Goal: Find specific page/section: Find specific page/section

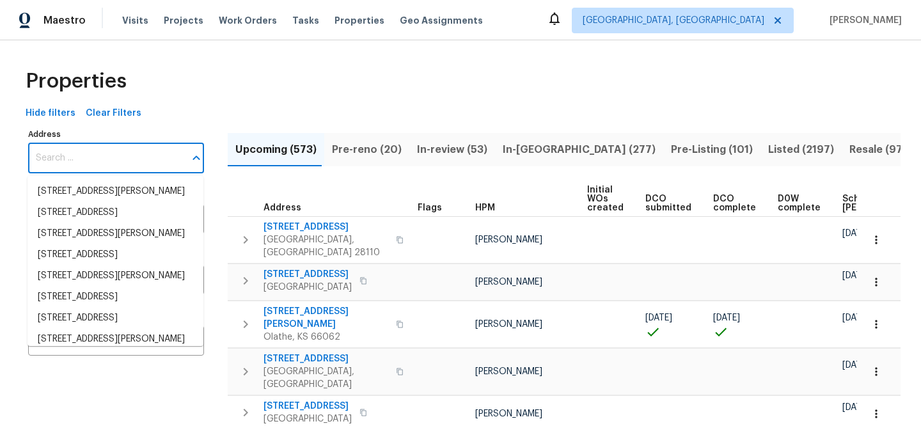
click at [138, 156] on input "Address" at bounding box center [106, 158] width 157 height 30
paste input "1955 S Columbia Pl"
type input "1955 S Columbia Pl"
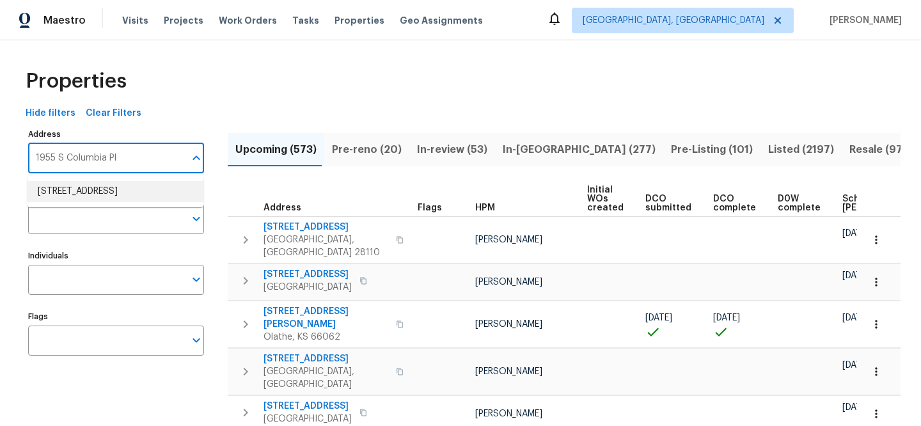
click at [132, 190] on li "1955 S Columbia Pl Decatur GA 30032" at bounding box center [116, 191] width 176 height 21
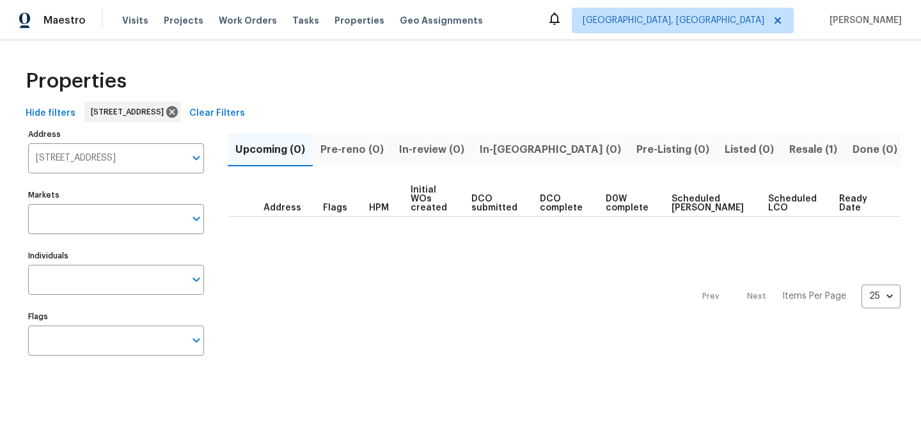
click at [782, 148] on button "Resale (1)" at bounding box center [813, 149] width 63 height 33
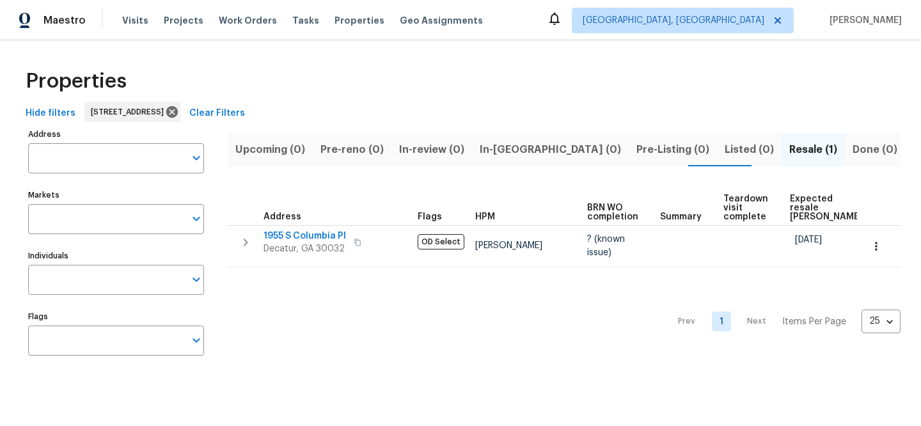
type input "1955 S Columbia Pl Decatur GA 30032"
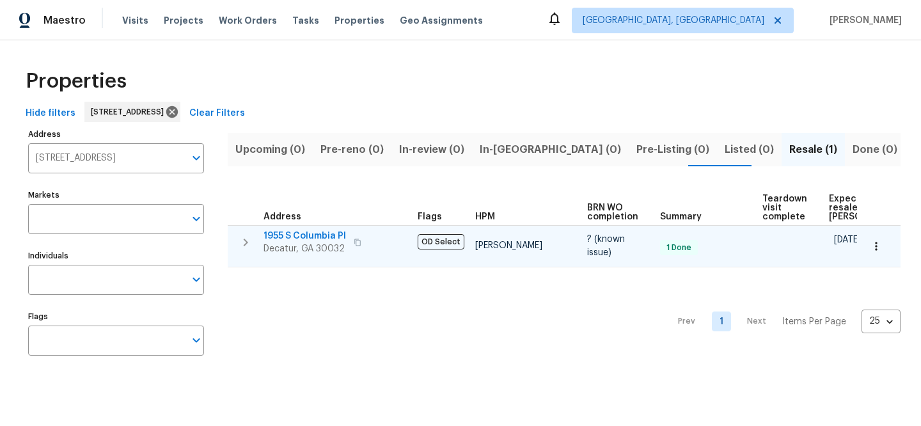
click at [294, 233] on span "1955 S Columbia Pl" at bounding box center [305, 236] width 83 height 13
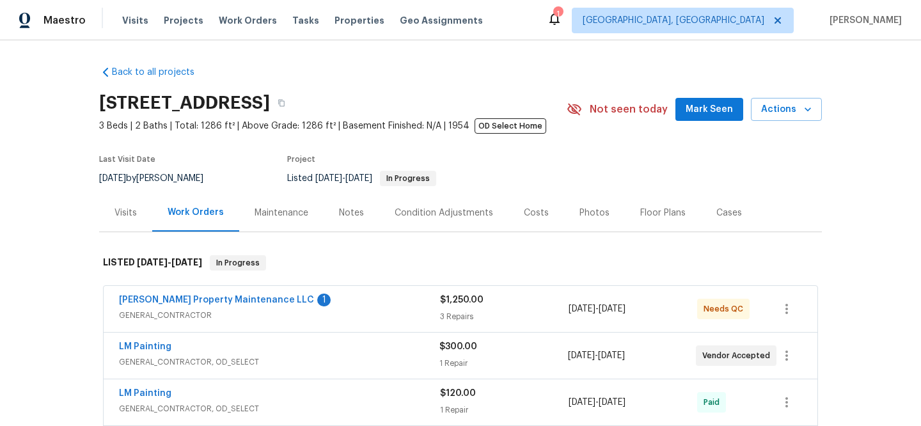
click at [324, 318] on span "GENERAL_CONTRACTOR" at bounding box center [279, 315] width 321 height 13
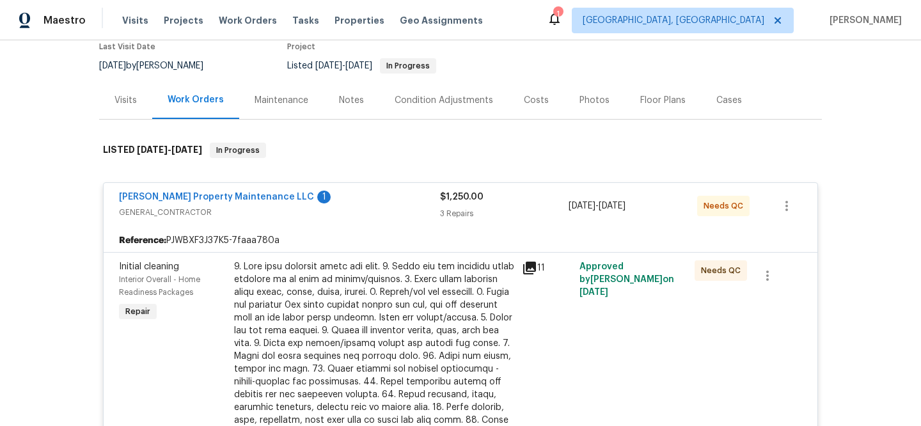
scroll to position [377, 0]
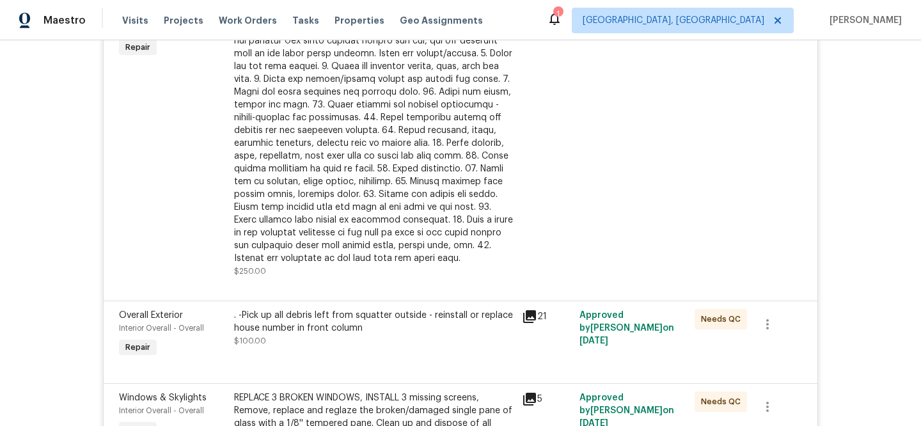
click at [532, 318] on icon at bounding box center [529, 316] width 15 height 15
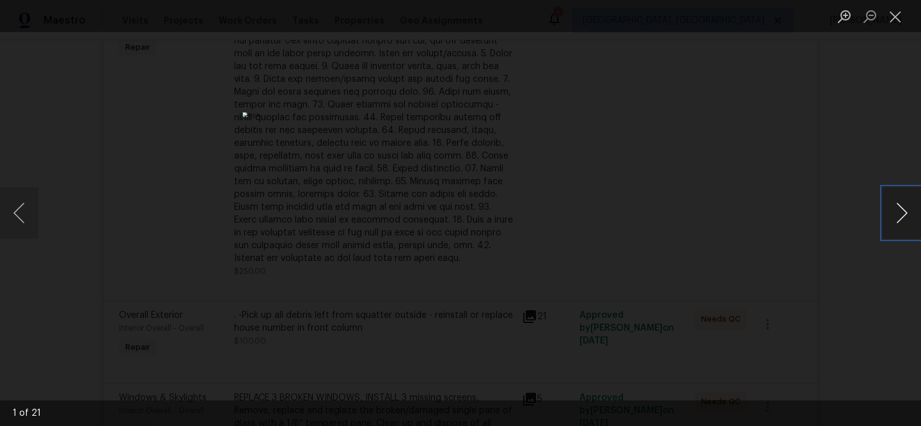
click at [901, 225] on button "Next image" at bounding box center [902, 212] width 38 height 51
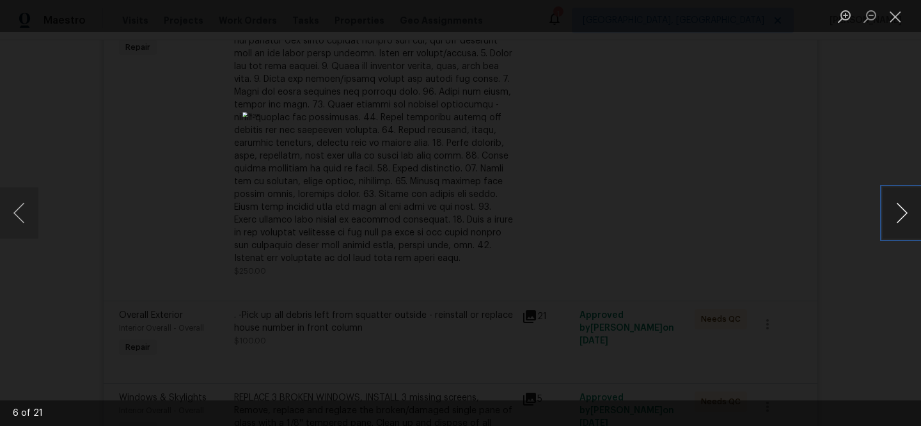
click at [901, 225] on button "Next image" at bounding box center [902, 212] width 38 height 51
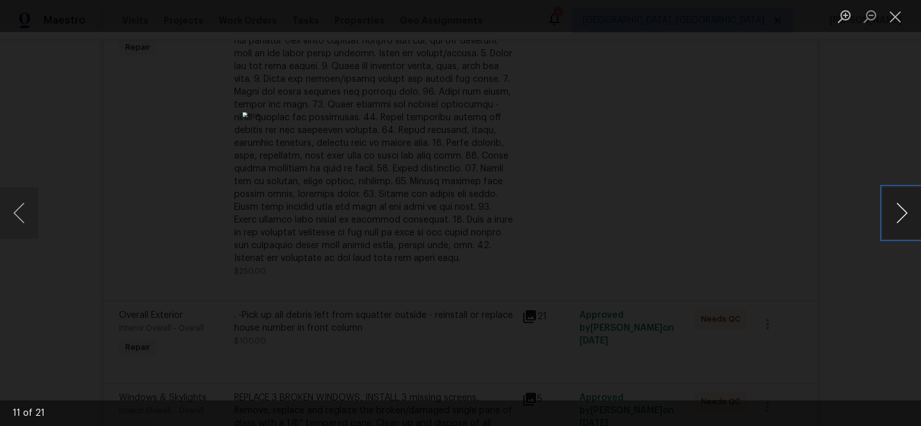
click at [901, 225] on button "Next image" at bounding box center [902, 212] width 38 height 51
click at [892, 209] on button "Next image" at bounding box center [902, 212] width 38 height 51
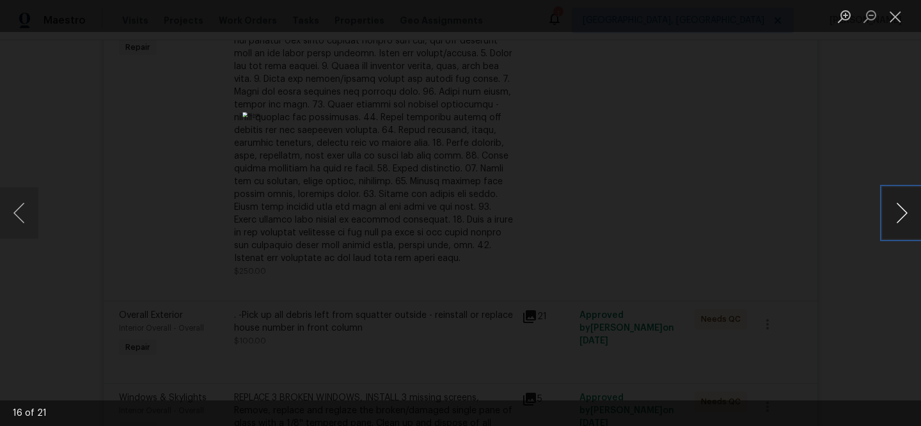
click at [892, 209] on button "Next image" at bounding box center [902, 212] width 38 height 51
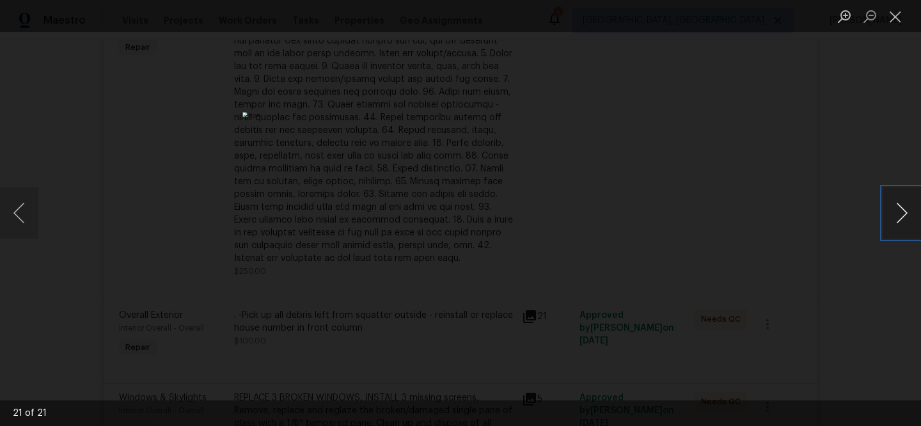
click at [892, 209] on button "Next image" at bounding box center [902, 212] width 38 height 51
click at [762, 315] on div "Lightbox" at bounding box center [460, 213] width 921 height 426
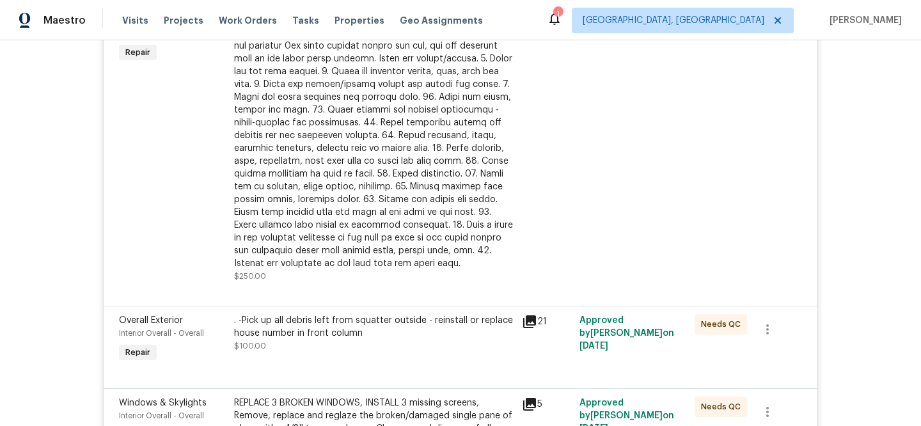
scroll to position [124, 0]
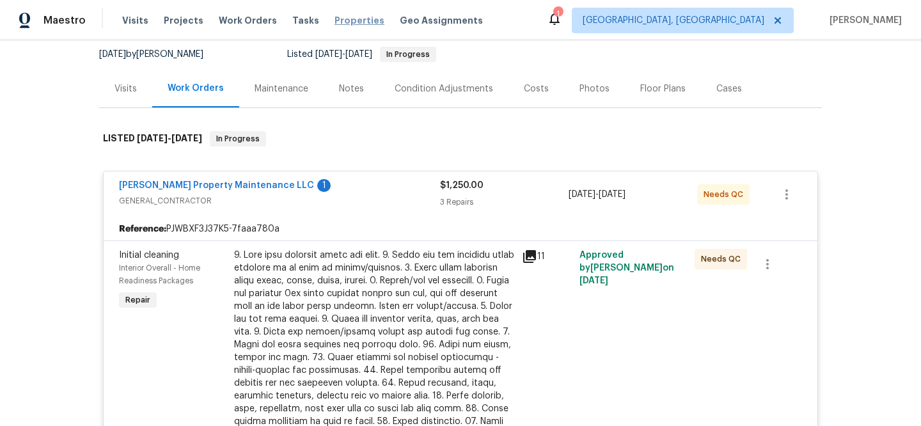
click at [335, 15] on span "Properties" at bounding box center [360, 20] width 50 height 13
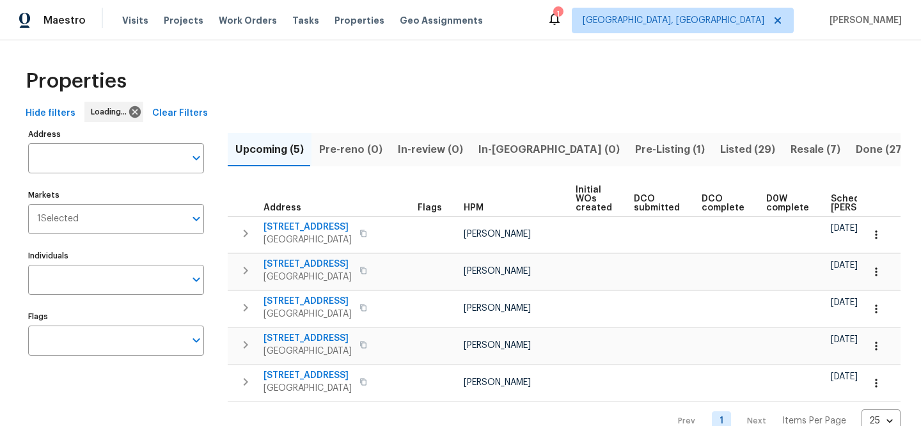
click at [186, 111] on span "Clear Filters" at bounding box center [180, 114] width 56 height 16
